Goal: Task Accomplishment & Management: Manage account settings

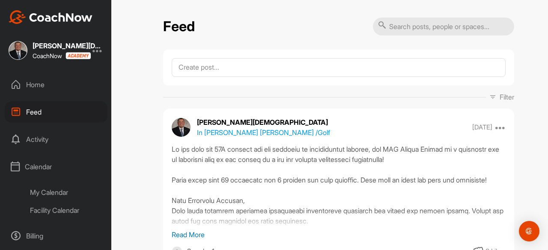
click at [49, 188] on div "My Calendar" at bounding box center [65, 193] width 83 height 18
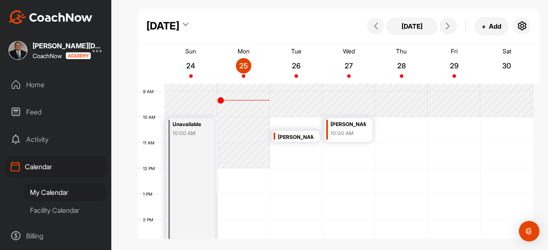
scroll to position [226, 0]
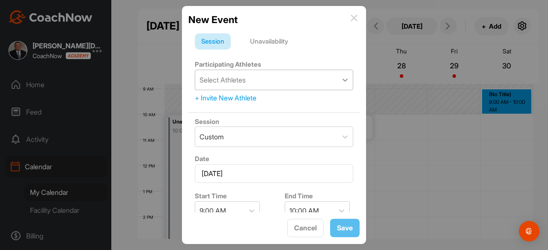
click at [341, 83] on icon at bounding box center [345, 80] width 9 height 9
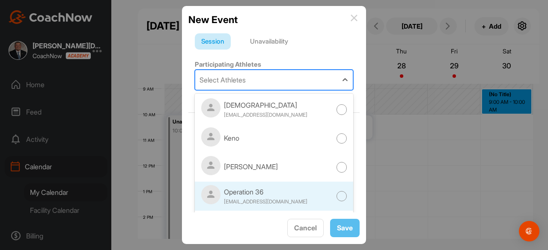
click at [336, 195] on div at bounding box center [341, 196] width 11 height 11
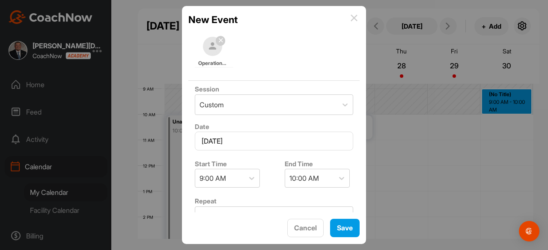
scroll to position [76, 0]
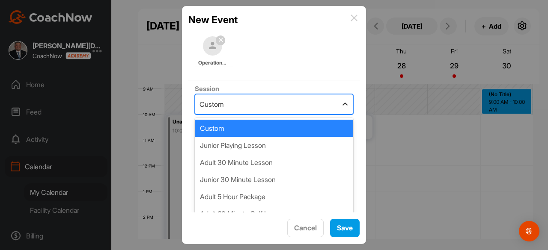
click at [342, 103] on icon at bounding box center [344, 104] width 5 height 3
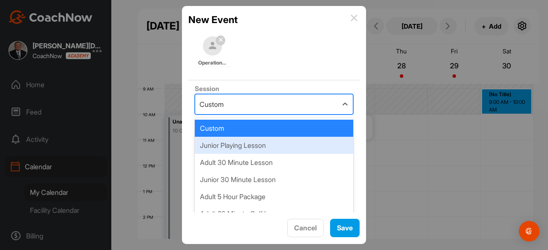
click at [301, 151] on div "Junior Playing Lesson" at bounding box center [274, 145] width 158 height 17
type input "185"
type input "[PERSON_NAME] Golf Course"
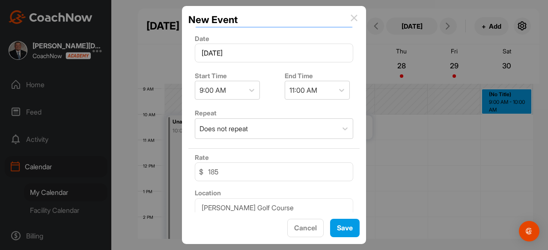
scroll to position [172, 0]
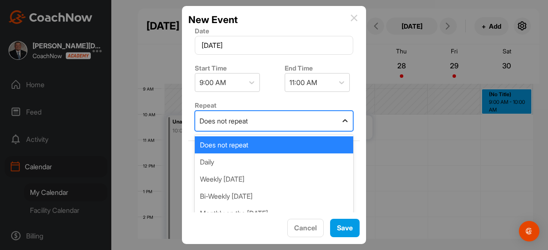
click at [341, 123] on icon at bounding box center [345, 121] width 9 height 9
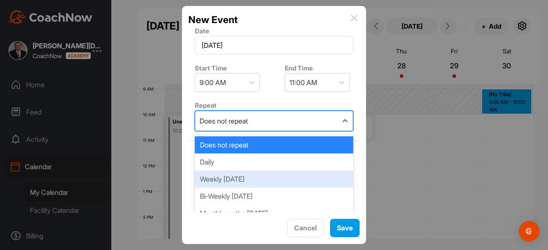
click at [294, 180] on div "Weekly [DATE]" at bounding box center [274, 179] width 158 height 17
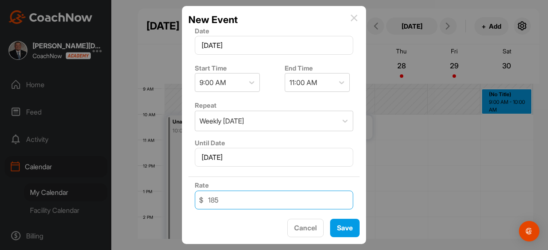
click at [269, 195] on input "185" at bounding box center [274, 200] width 158 height 19
type input "1"
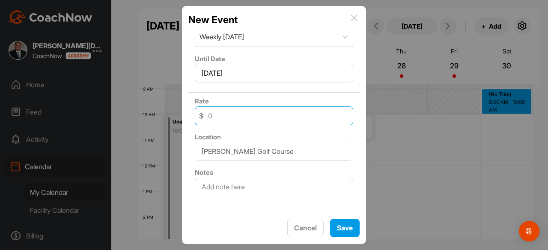
scroll to position [262, 0]
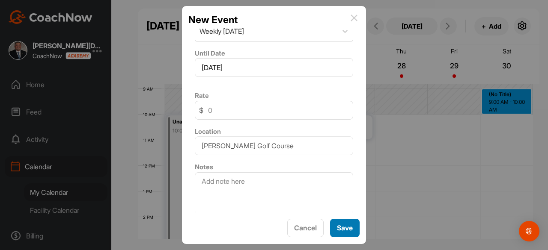
click at [346, 231] on button "Save" at bounding box center [345, 228] width 30 height 18
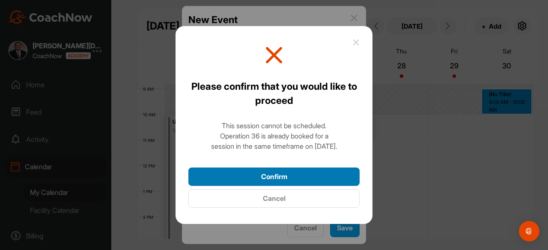
click at [280, 183] on button "Confirm" at bounding box center [273, 177] width 171 height 18
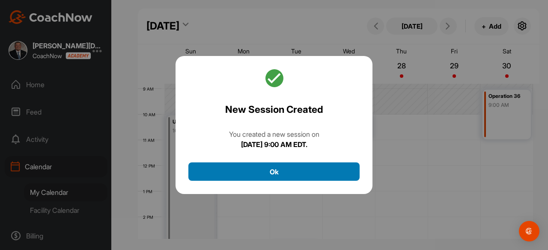
click at [271, 176] on button "Ok" at bounding box center [273, 172] width 171 height 18
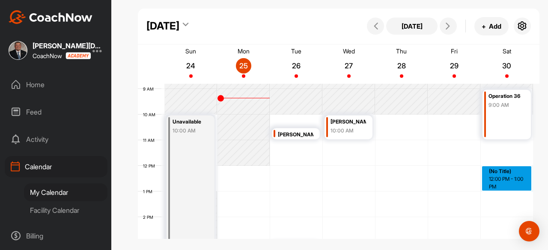
click at [505, 172] on div "12 AM 1 AM 2 AM 3 AM 4 AM 5 AM 6 AM 7 AM 8 AM 9 AM 10 AM 11 AM 12 PM 1 PM 2 PM …" at bounding box center [335, 166] width 395 height 616
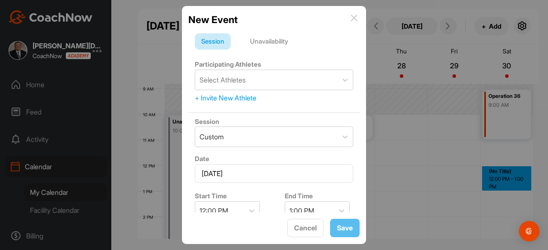
click at [267, 41] on div "Unavailability" at bounding box center [269, 41] width 51 height 16
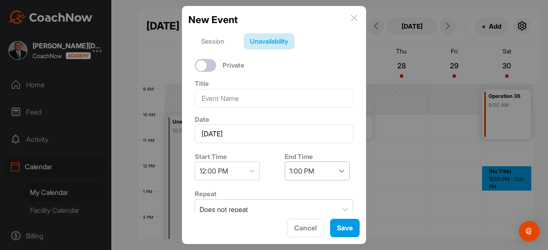
click at [340, 170] on icon at bounding box center [341, 171] width 9 height 9
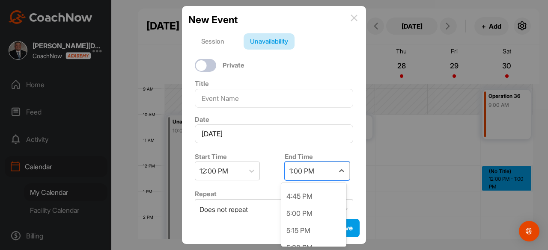
scroll to position [315, 0]
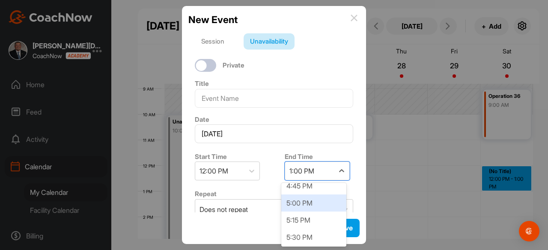
click at [311, 206] on div "5:00 PM" at bounding box center [313, 203] width 65 height 17
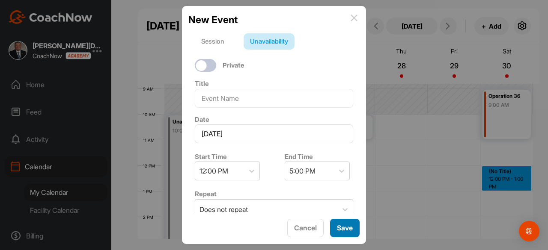
click at [343, 226] on button "Save" at bounding box center [345, 228] width 30 height 18
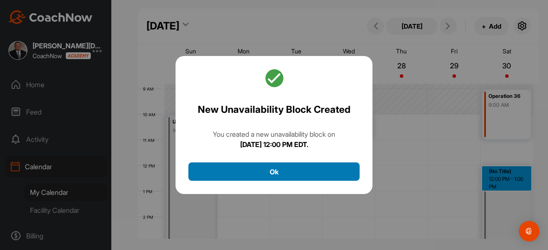
click at [279, 179] on button "Ok" at bounding box center [273, 172] width 171 height 18
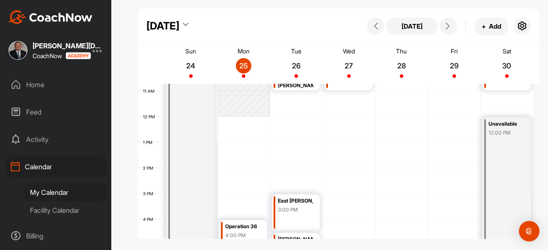
scroll to position [284, 0]
